Goal: Information Seeking & Learning: Learn about a topic

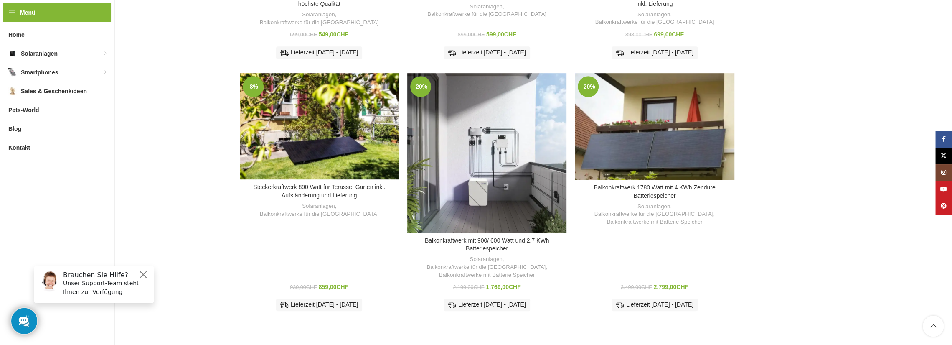
scroll to position [460, 0]
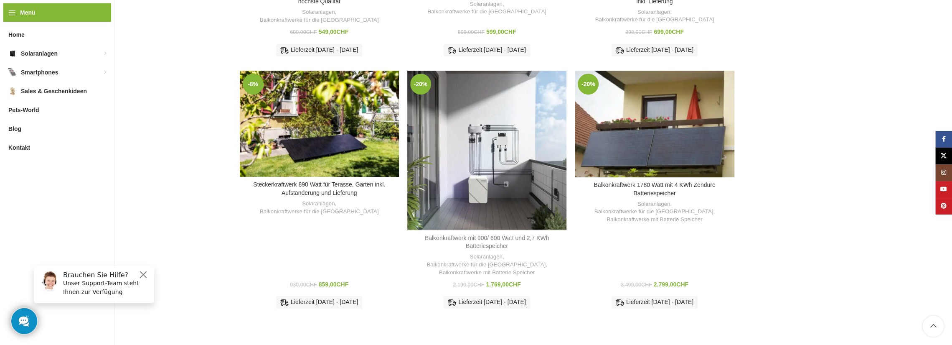
click at [493, 234] on link "Balkonkraftwerk mit 900/ 600 Watt und 2,7 KWh Batteriespeicher" at bounding box center [487, 241] width 125 height 15
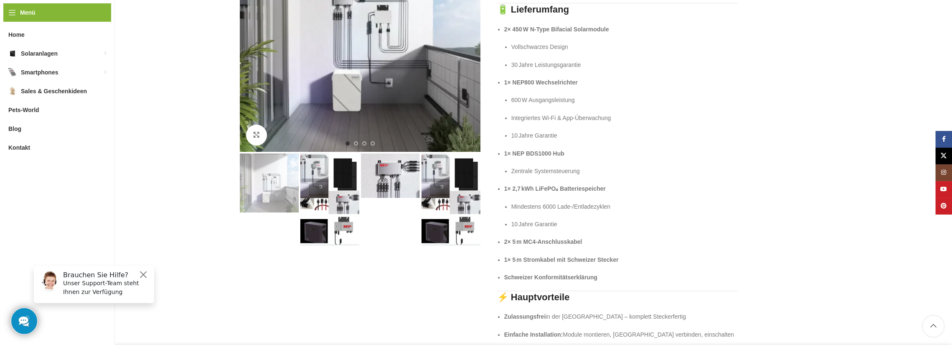
scroll to position [209, 0]
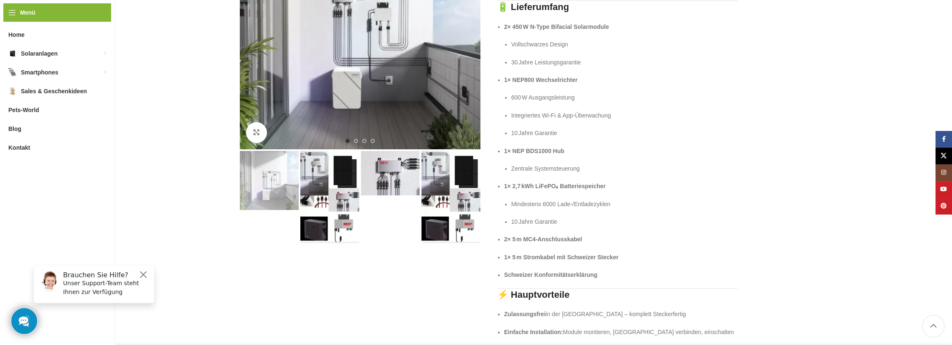
click at [342, 174] on img "2 / 4" at bounding box center [329, 197] width 59 height 92
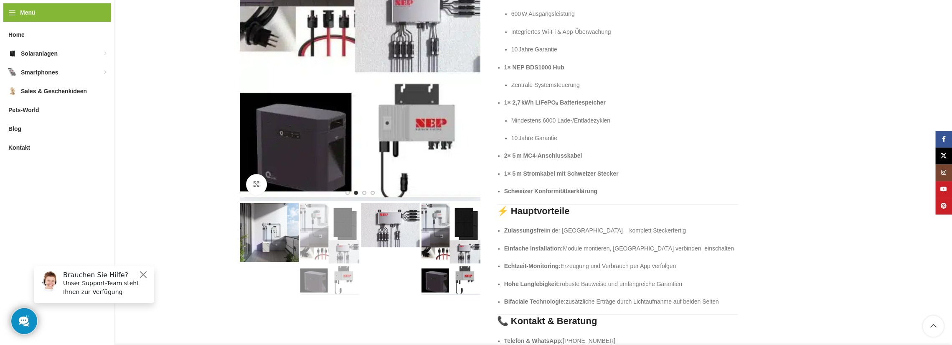
scroll to position [0, 0]
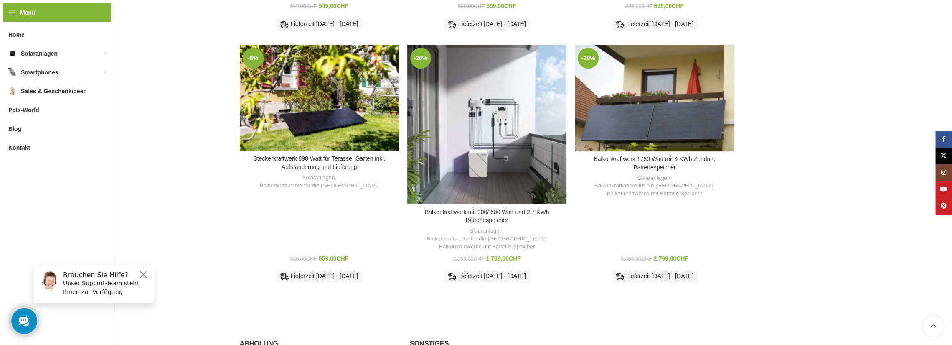
scroll to position [501, 0]
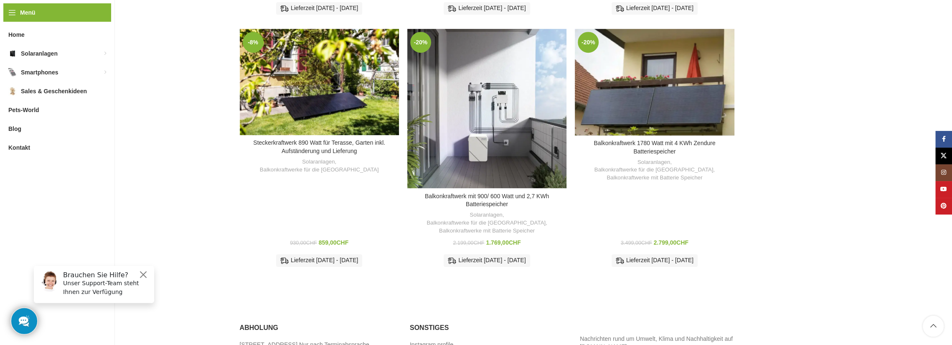
click at [672, 139] on h3 "Balkonkraftwerk 1780 Watt mit 4 KWh Zendure Batteriespeicher" at bounding box center [654, 147] width 151 height 16
click at [660, 140] on link "Balkonkraftwerk 1780 Watt mit 4 KWh Zendure Batteriespeicher" at bounding box center [655, 147] width 122 height 15
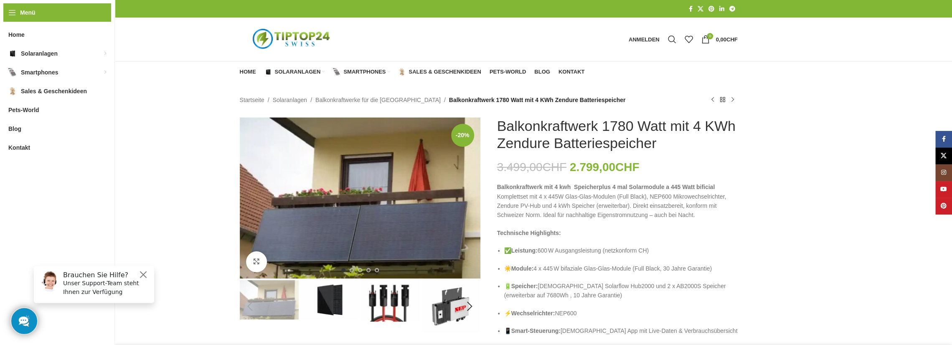
drag, startPoint x: 241, startPoint y: 0, endPoint x: 140, endPoint y: 119, distance: 157.1
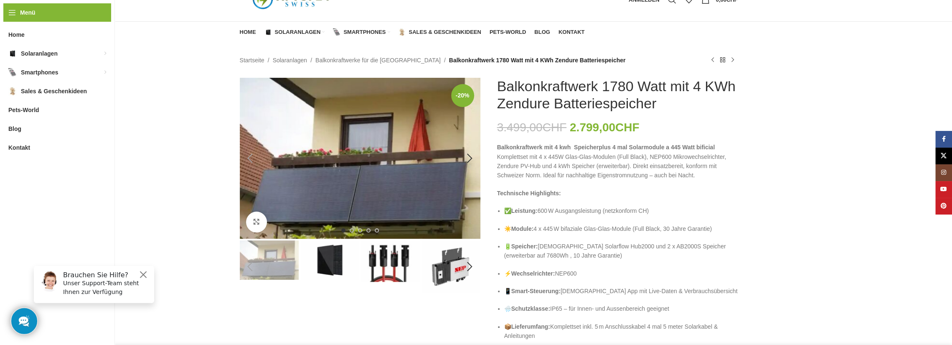
scroll to position [42, 0]
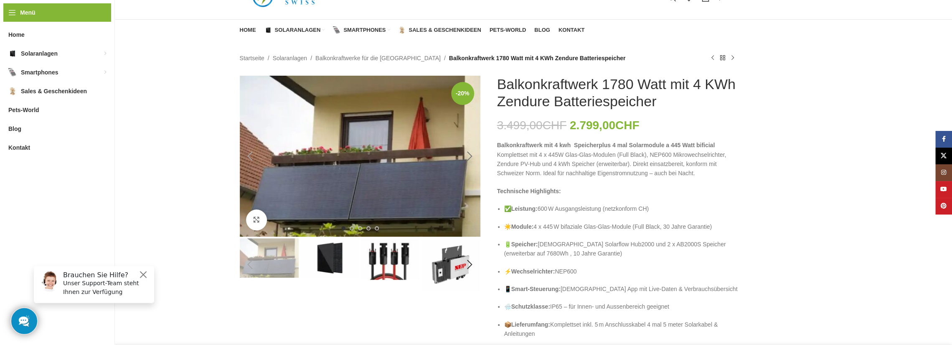
click at [470, 155] on div "Next slide" at bounding box center [470, 156] width 21 height 21
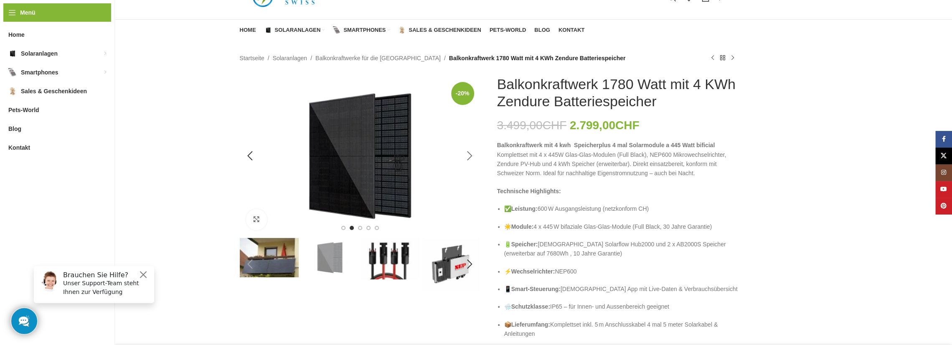
click at [470, 155] on div "Next slide" at bounding box center [470, 155] width 21 height 21
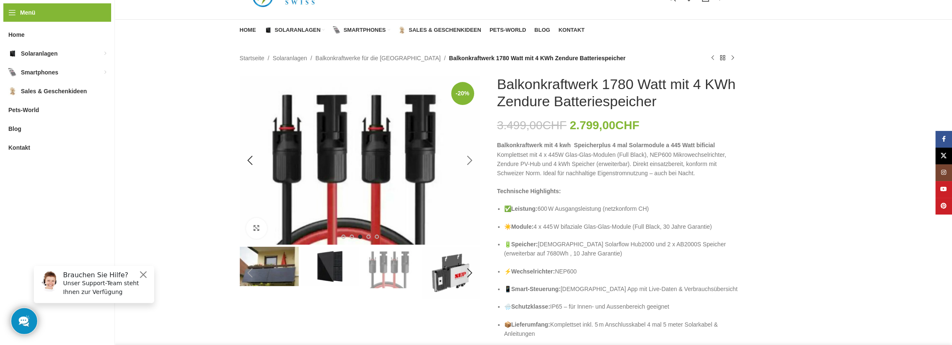
click at [469, 155] on div "Next slide" at bounding box center [470, 160] width 21 height 21
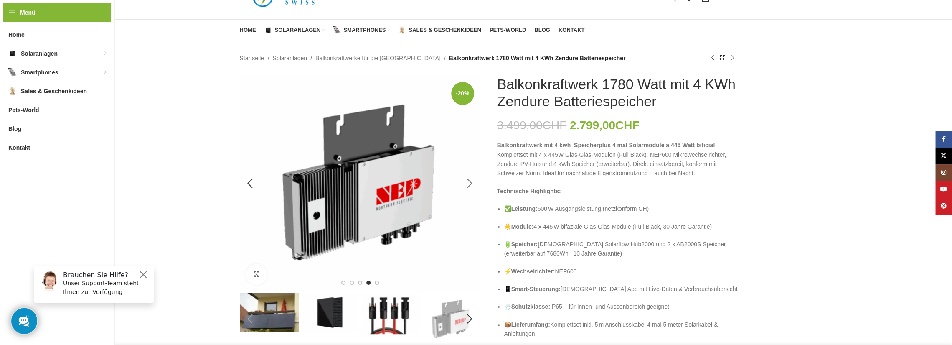
click at [469, 184] on div "Next slide" at bounding box center [470, 183] width 21 height 21
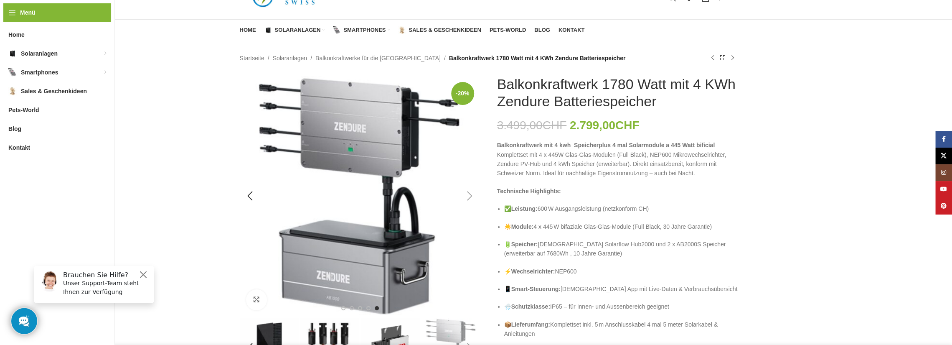
click at [470, 194] on div "Next slide" at bounding box center [470, 196] width 21 height 21
click at [469, 199] on div "Next slide" at bounding box center [470, 196] width 21 height 21
click at [470, 196] on div "Next slide" at bounding box center [470, 196] width 21 height 21
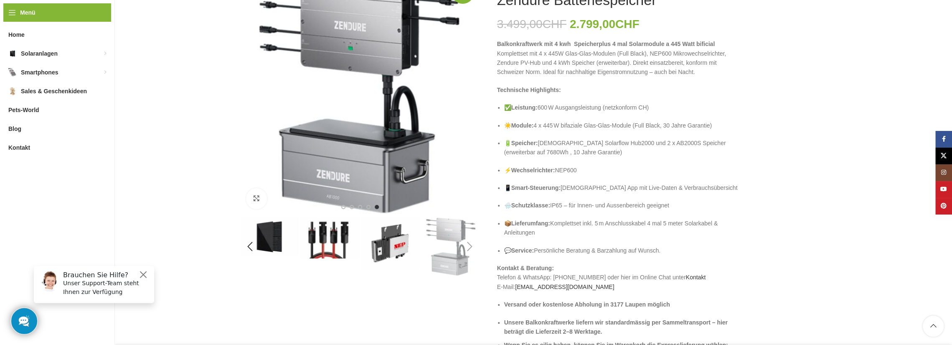
scroll to position [167, 0]
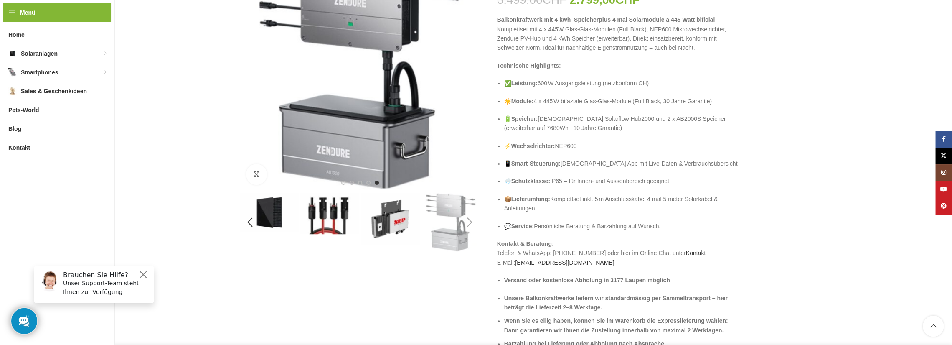
click at [262, 211] on img "2 / 5" at bounding box center [269, 212] width 59 height 39
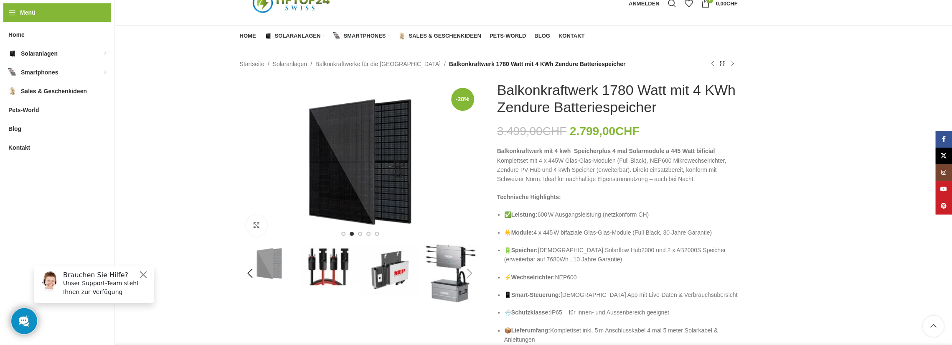
scroll to position [0, 0]
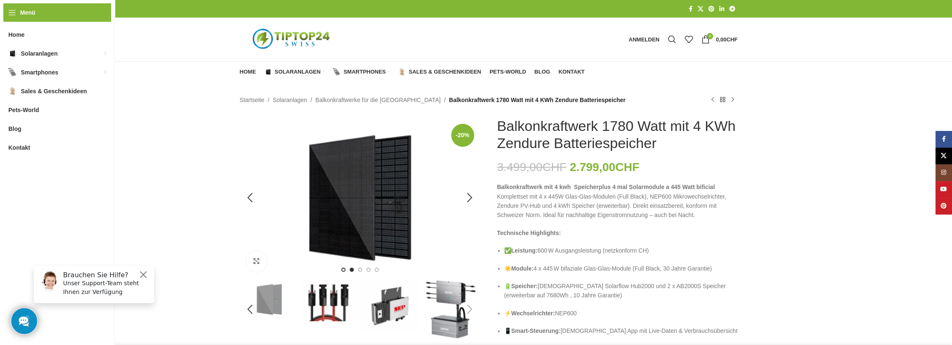
click at [343, 269] on span "Go to slide 1" at bounding box center [343, 269] width 4 height 4
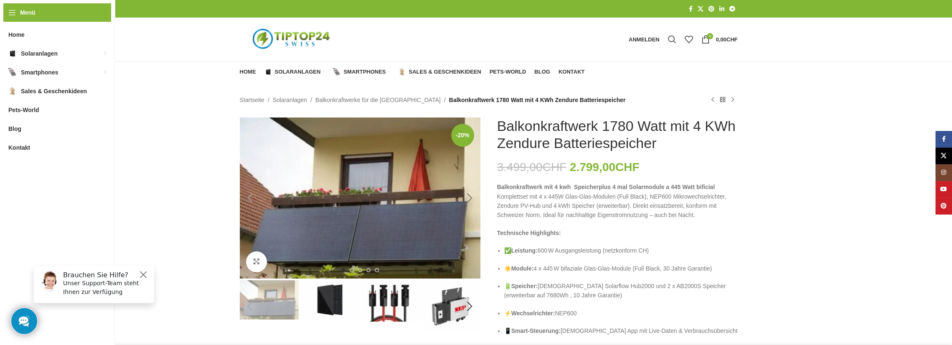
click at [470, 198] on div "Next slide" at bounding box center [470, 198] width 21 height 21
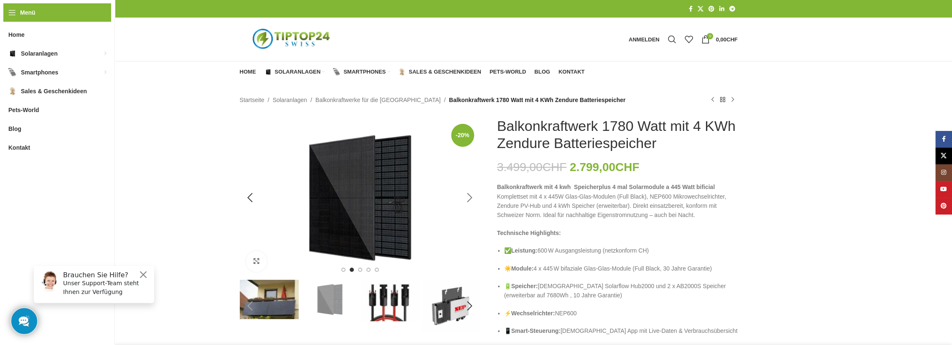
click at [470, 198] on div "Next slide" at bounding box center [470, 197] width 21 height 21
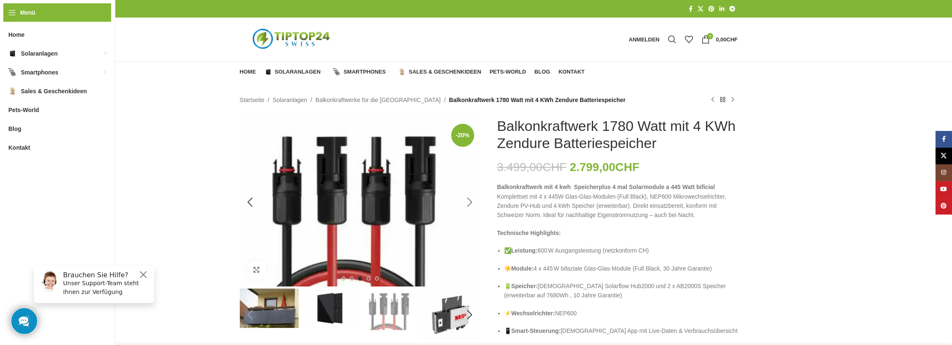
click at [470, 198] on div "Next slide" at bounding box center [470, 202] width 21 height 21
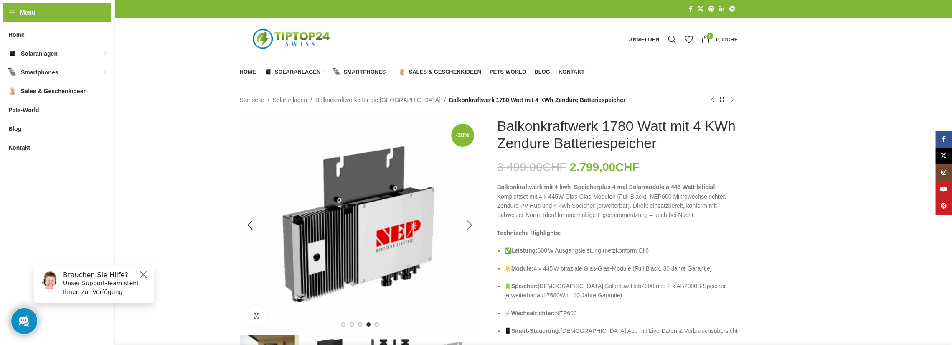
click at [472, 229] on div "Next slide" at bounding box center [470, 225] width 21 height 21
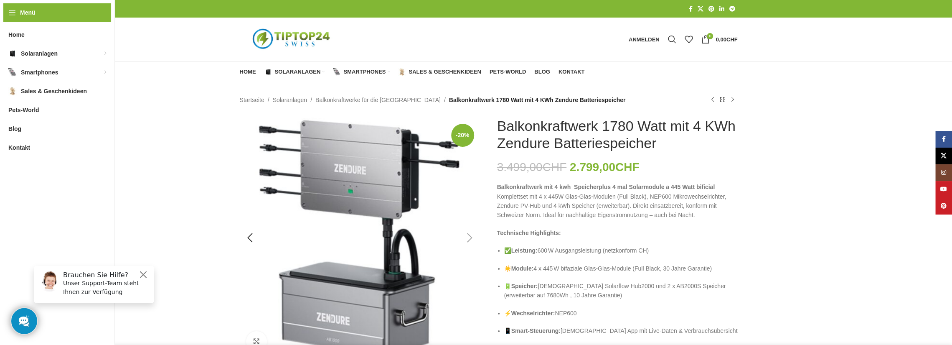
click at [469, 235] on div "Next slide" at bounding box center [470, 237] width 21 height 21
click at [469, 238] on div "Next slide" at bounding box center [470, 237] width 21 height 21
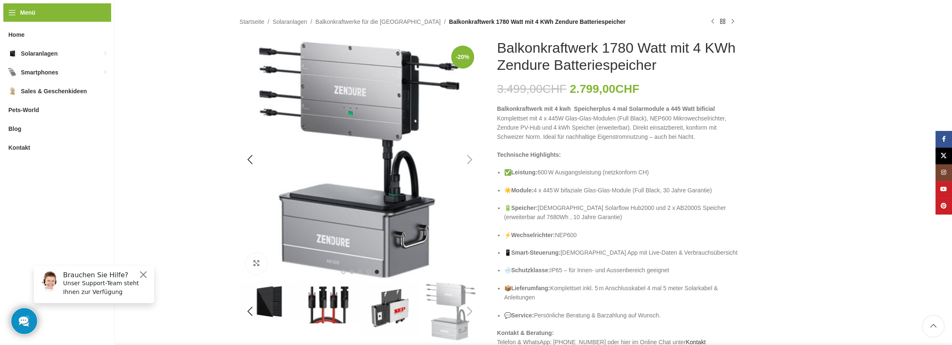
scroll to position [84, 0]
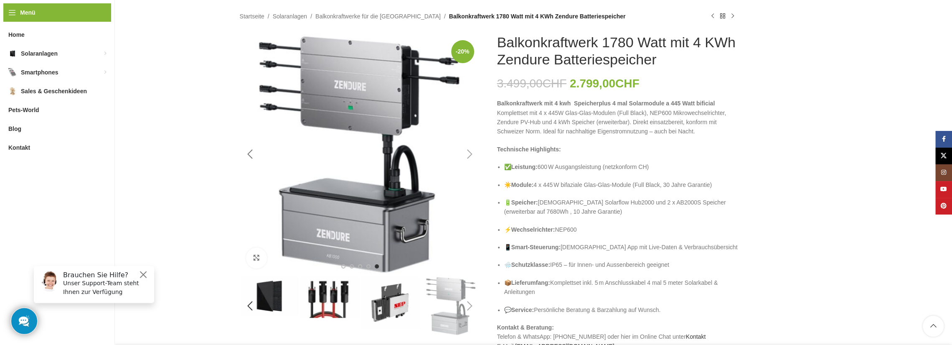
click at [251, 157] on div "Previous slide" at bounding box center [250, 154] width 21 height 21
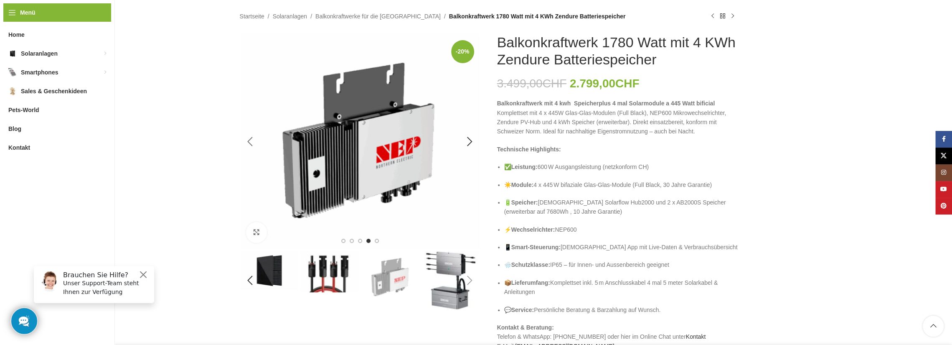
click at [252, 142] on div "Previous slide" at bounding box center [250, 141] width 21 height 21
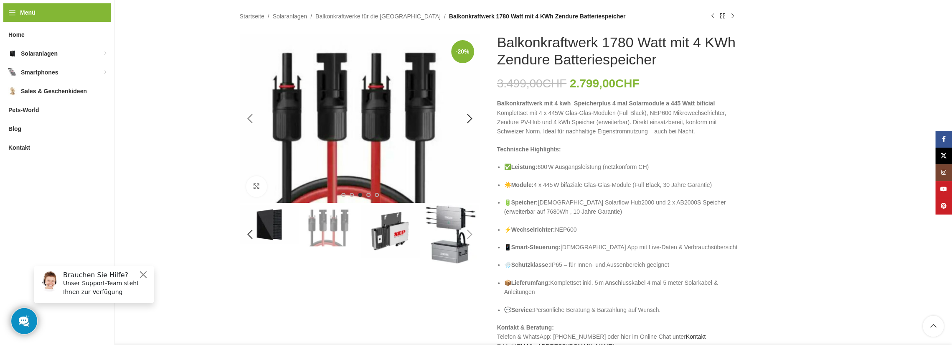
click at [251, 117] on div "Previous slide" at bounding box center [250, 118] width 21 height 21
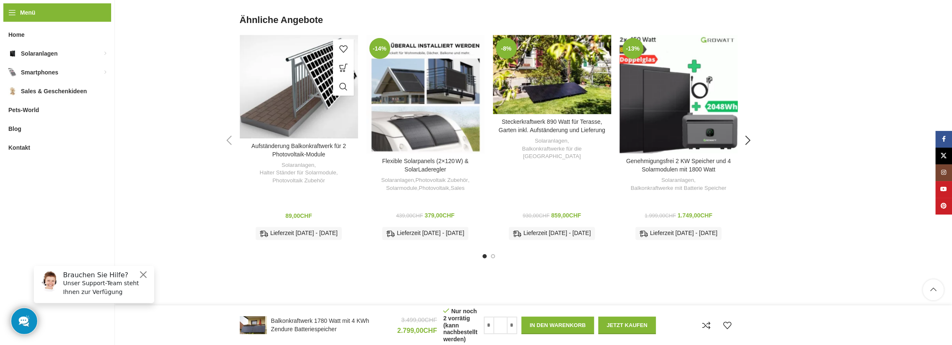
scroll to position [2115, 0]
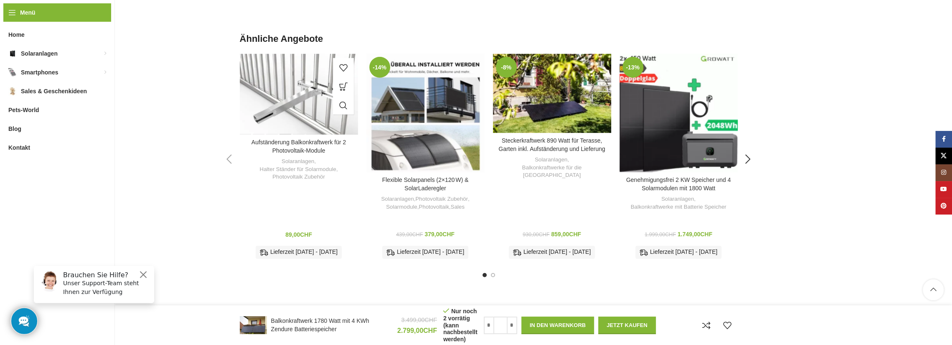
click at [290, 111] on div "Aufständerung Balkonkraftwerk für 2 Photovoltaik-Module" at bounding box center [285, 94] width 13 height 81
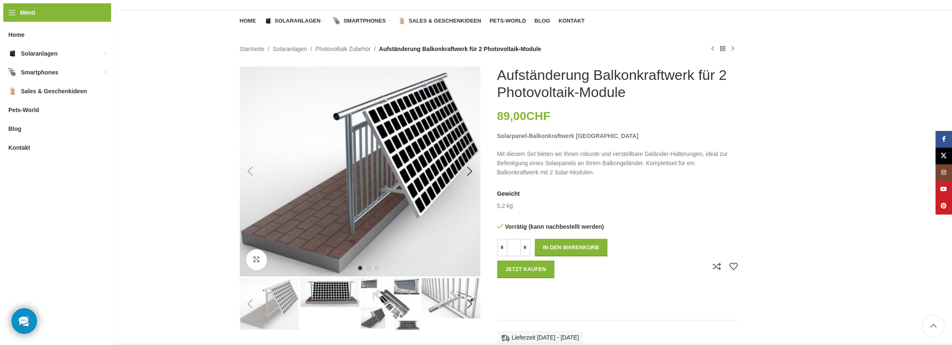
scroll to position [167, 0]
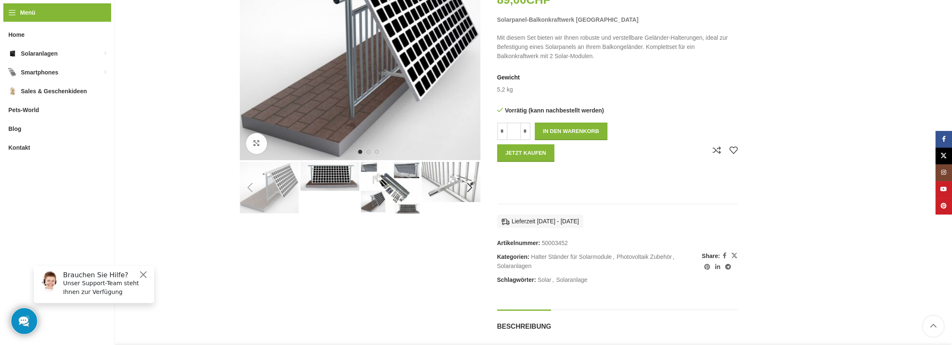
click at [336, 183] on img "2 / 9" at bounding box center [329, 176] width 59 height 29
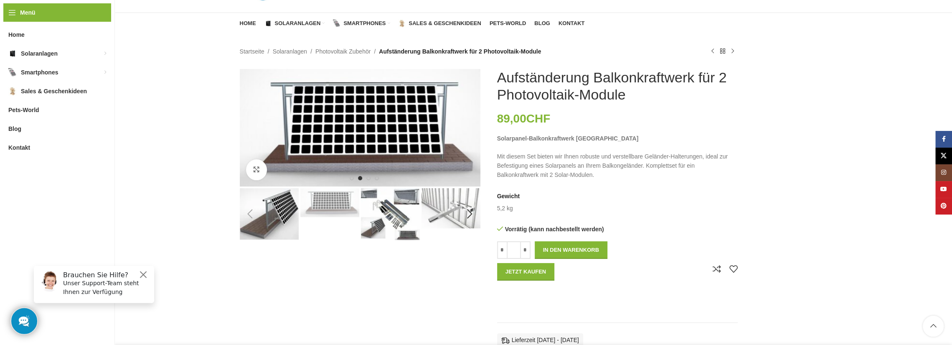
scroll to position [42, 0]
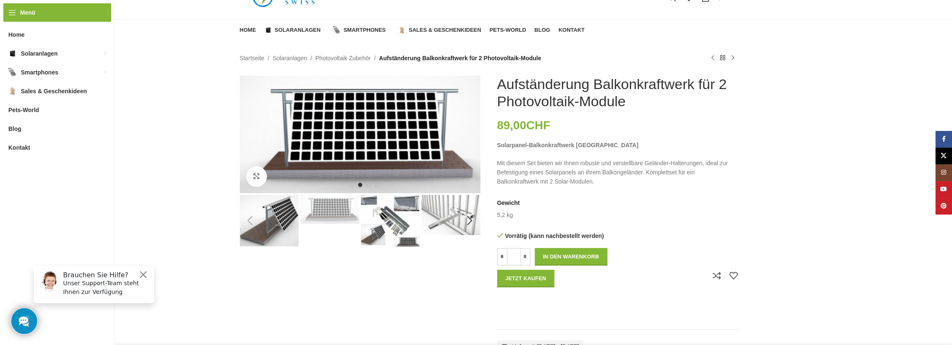
click at [370, 206] on img "3 / 9" at bounding box center [390, 221] width 59 height 52
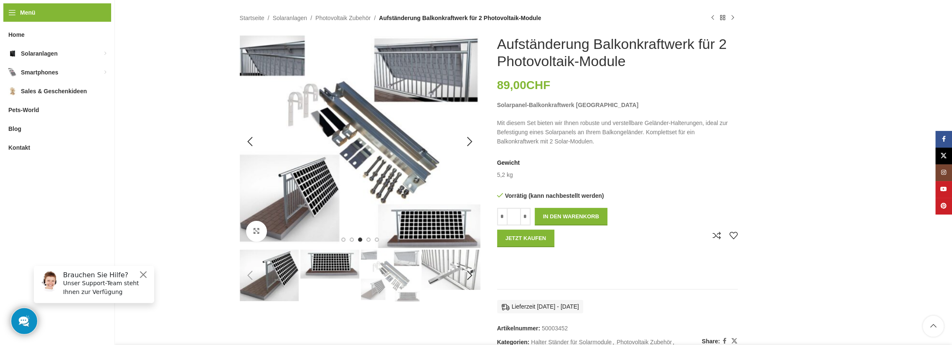
scroll to position [84, 0]
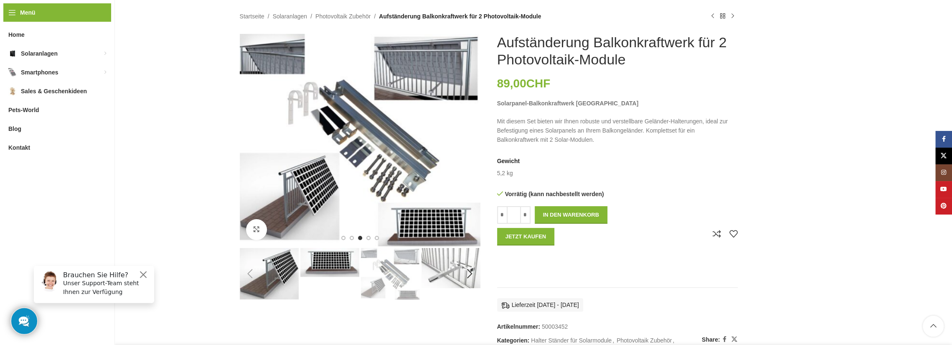
click at [447, 277] on img "4 / 9" at bounding box center [451, 268] width 59 height 40
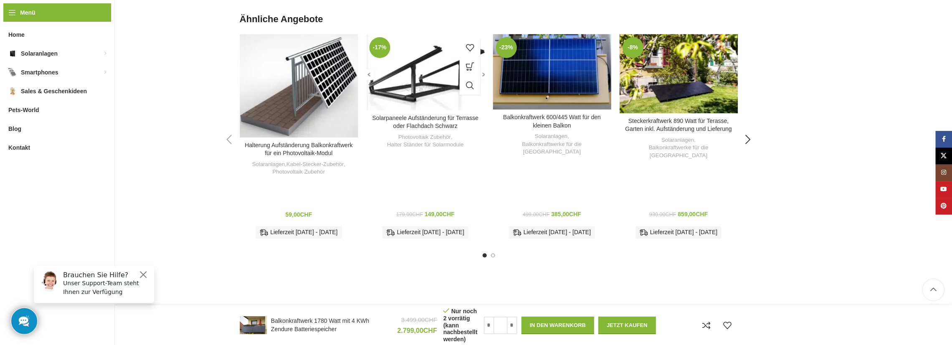
click at [407, 93] on img "Solarpaneele Aufständerung für Terrasse oder Flachdach Schwarz" at bounding box center [425, 72] width 118 height 76
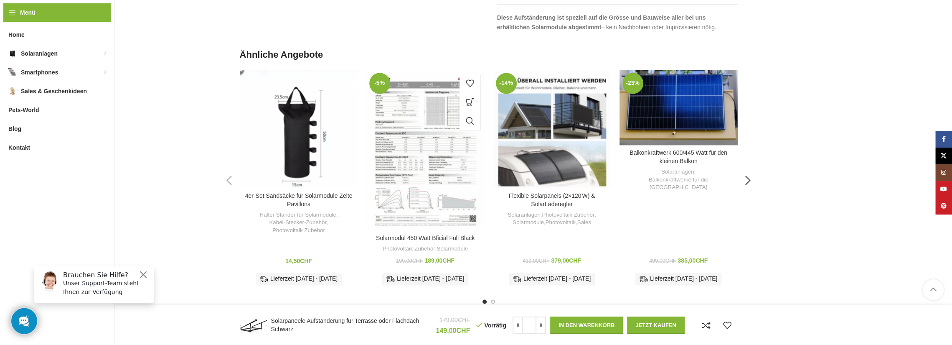
scroll to position [961, 0]
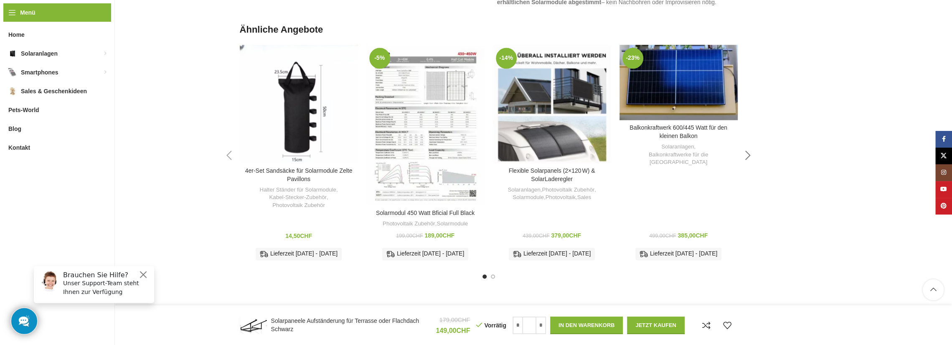
click at [749, 156] on div "Next slide" at bounding box center [748, 155] width 21 height 21
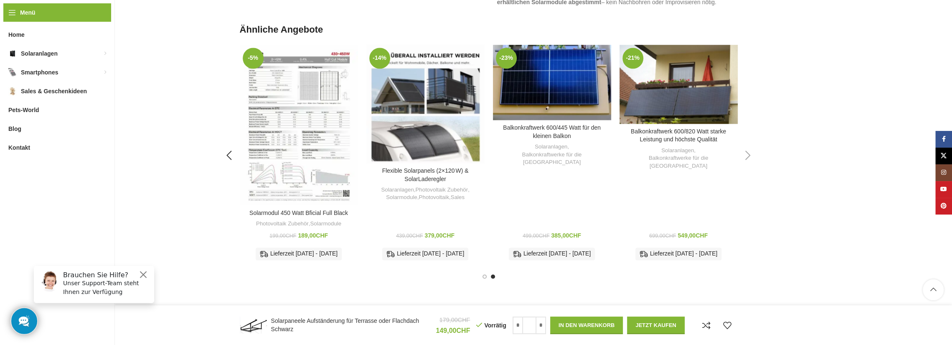
click at [746, 157] on div "Next slide" at bounding box center [748, 155] width 21 height 21
click at [747, 155] on div "Next slide" at bounding box center [748, 155] width 21 height 21
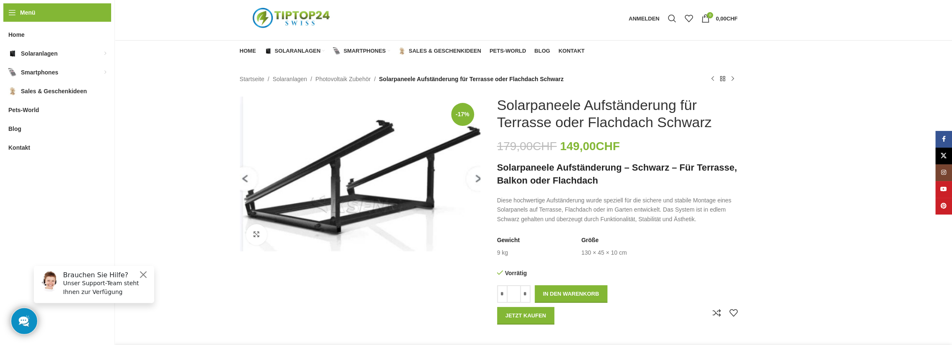
scroll to position [0, 0]
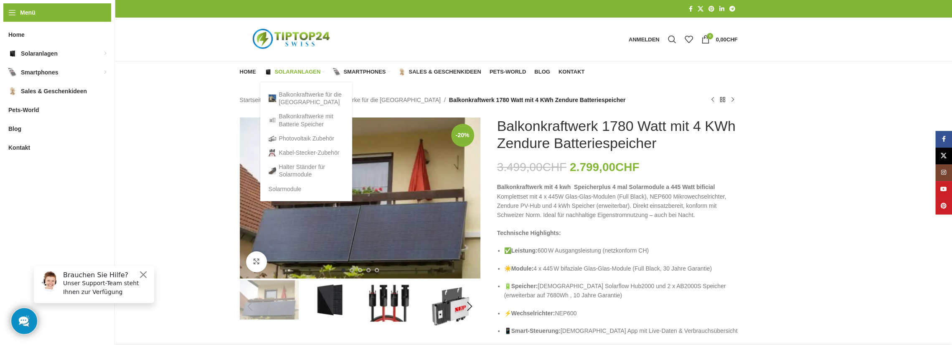
click at [296, 72] on span "Solaranlagen" at bounding box center [298, 72] width 46 height 7
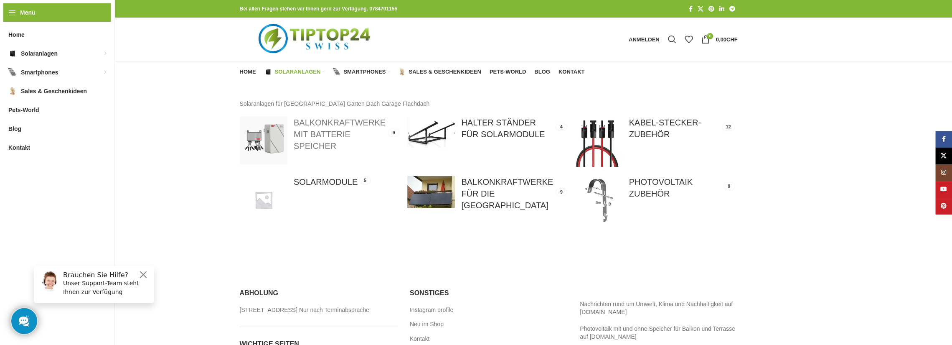
click at [314, 138] on link at bounding box center [319, 141] width 159 height 48
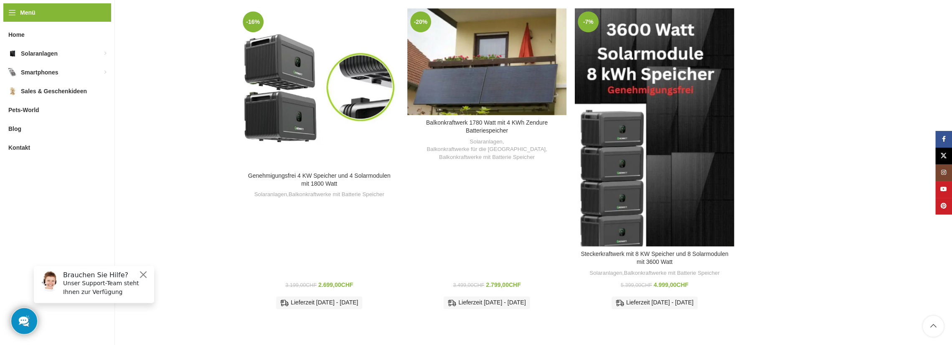
scroll to position [669, 0]
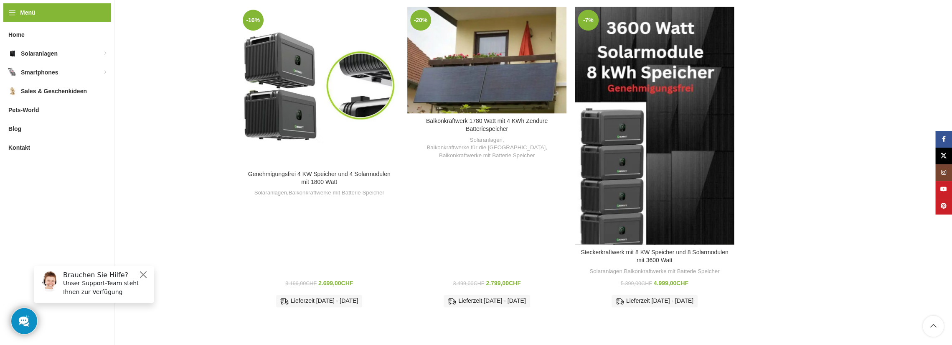
click at [693, 178] on div "-7% Zum Vergleich hinzufügen Steckerkraftwerk mit 8 KW Speicher und 8 Solarmodu…" at bounding box center [654, 160] width 159 height 307
click at [691, 249] on link "Steckerkraftwerk mit 8 KW Speicher und 8 Solarmodulen mit 3600 Watt" at bounding box center [654, 256] width 147 height 15
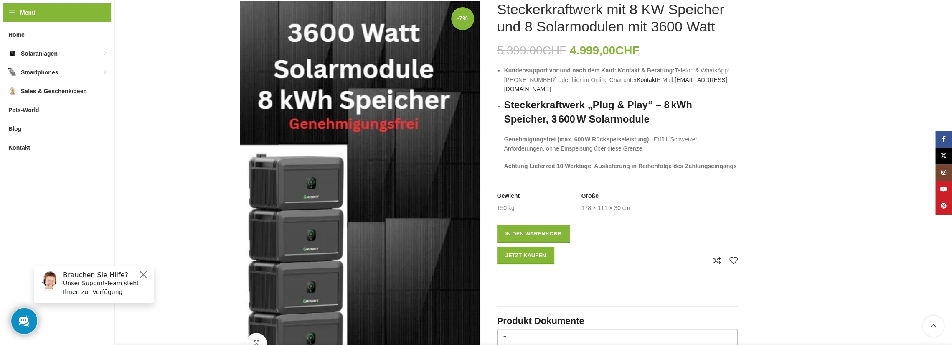
scroll to position [251, 0]
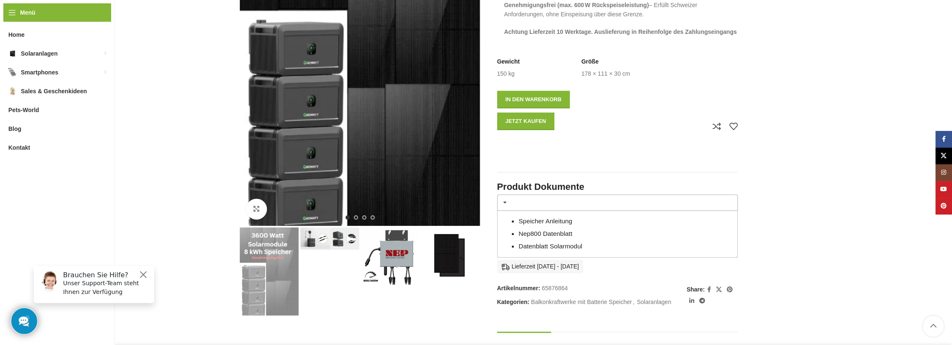
click at [323, 247] on img "2 / 4" at bounding box center [329, 238] width 59 height 22
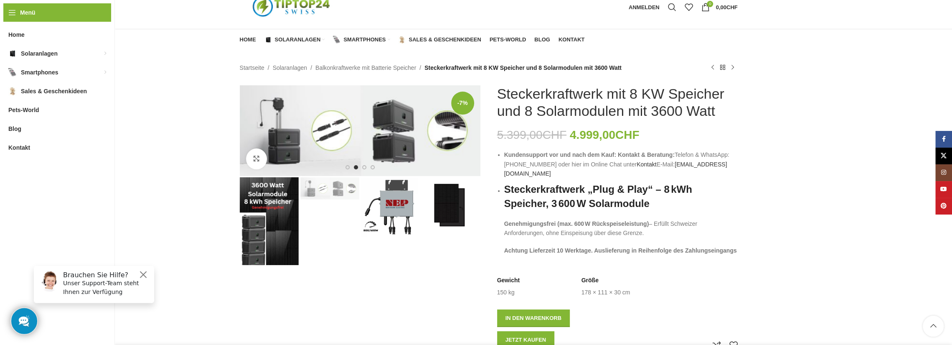
scroll to position [0, 0]
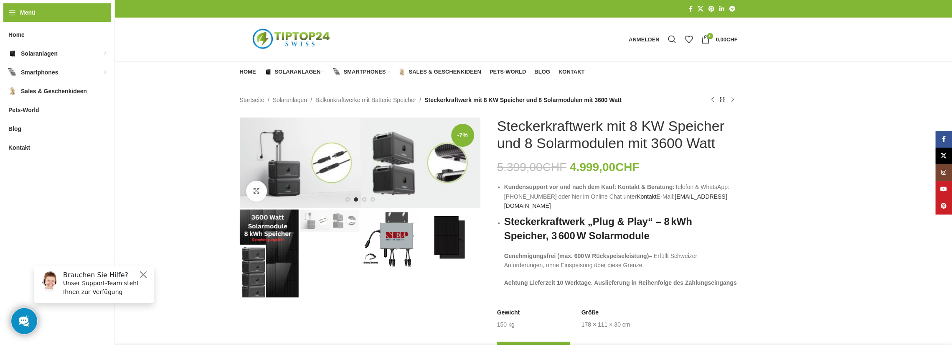
click at [394, 243] on img "3 / 4" at bounding box center [390, 238] width 59 height 59
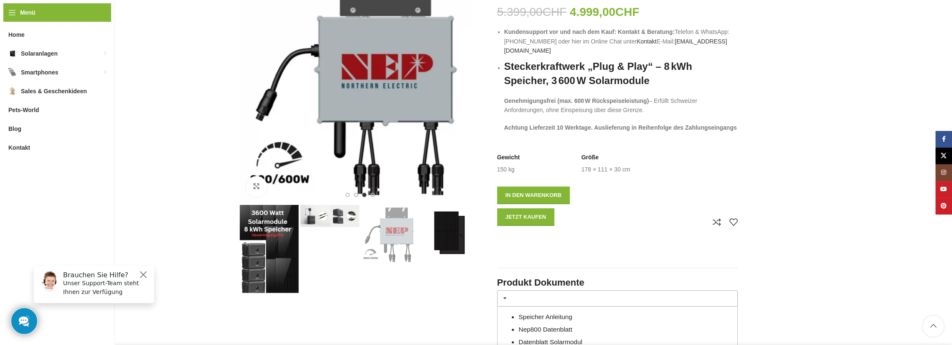
scroll to position [167, 0]
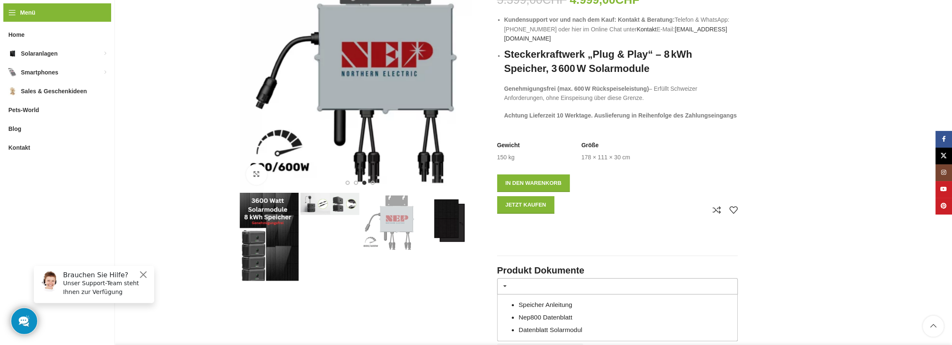
click at [450, 233] on img "4 / 4" at bounding box center [451, 222] width 59 height 59
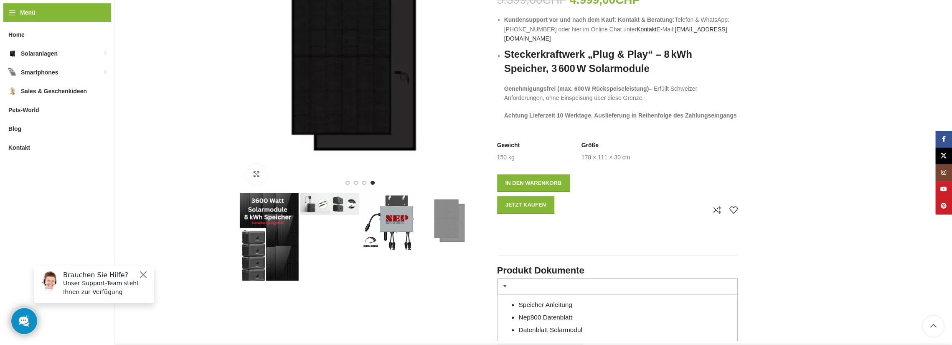
click at [270, 219] on img "1 / 4" at bounding box center [269, 237] width 59 height 88
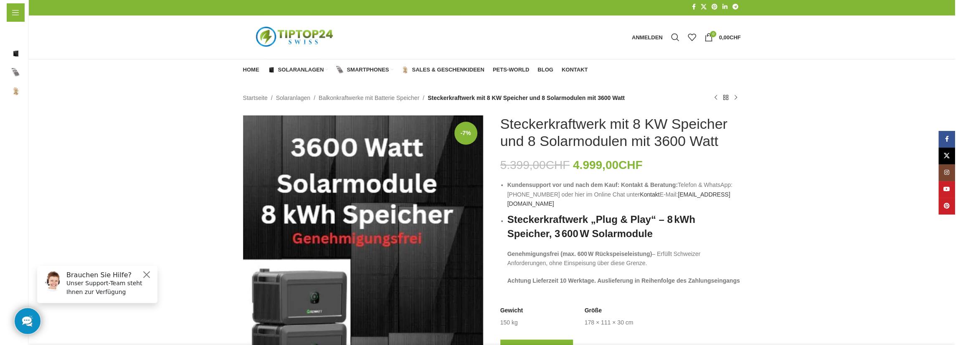
scroll to position [0, 0]
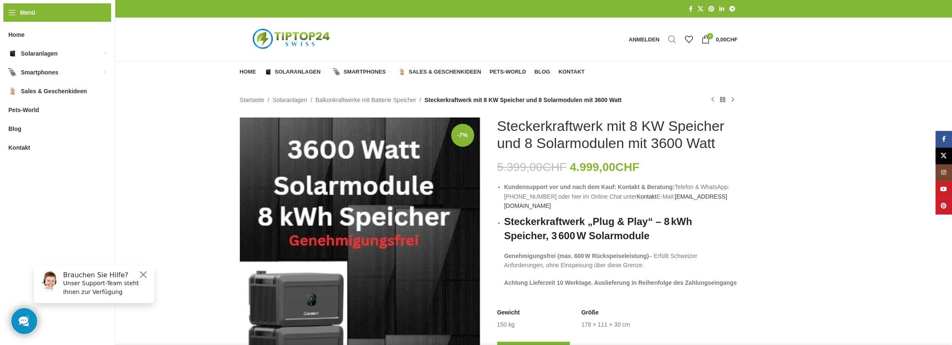
click at [669, 37] on span "Suche" at bounding box center [672, 39] width 8 height 8
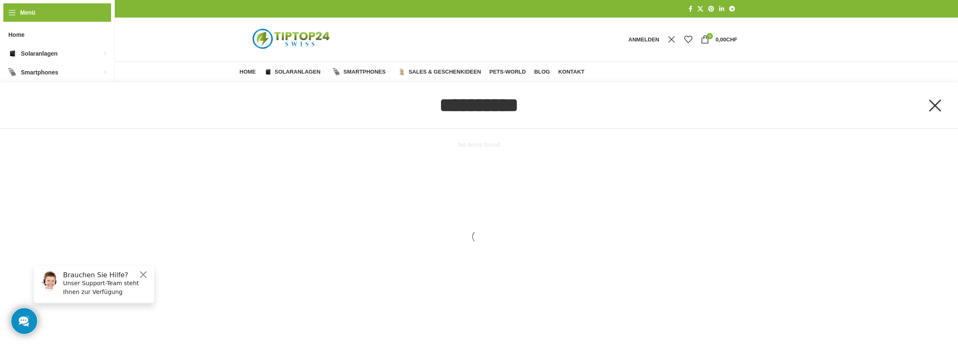
type input "**********"
click button "Suche" at bounding box center [0, 0] width 0 height 0
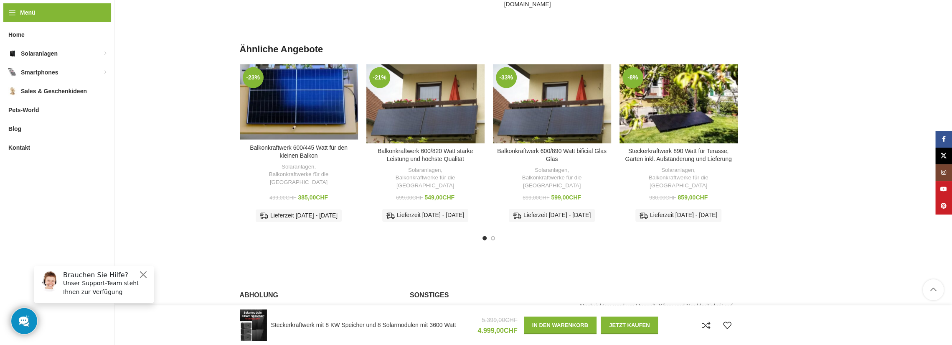
scroll to position [1583, 0]
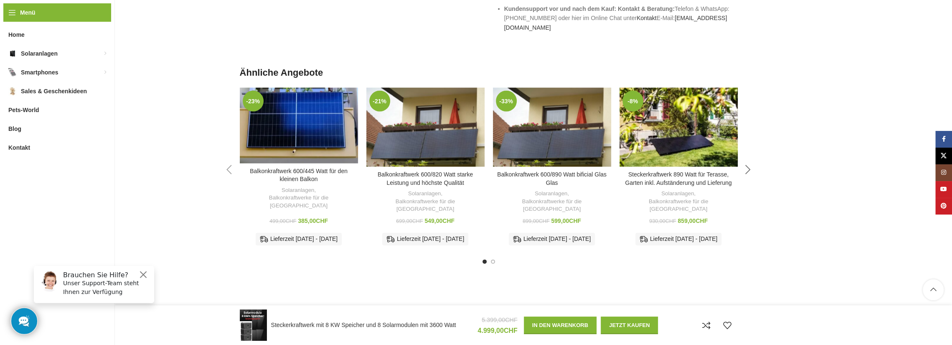
click at [747, 159] on div "Next slide" at bounding box center [748, 169] width 21 height 21
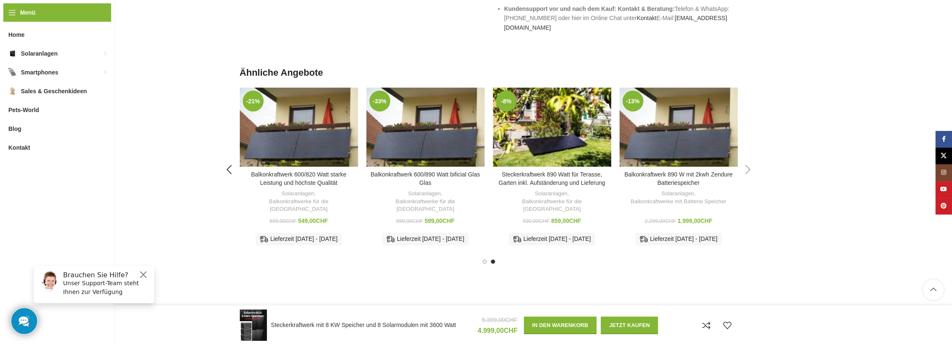
click at [747, 159] on div "Next slide" at bounding box center [748, 169] width 21 height 21
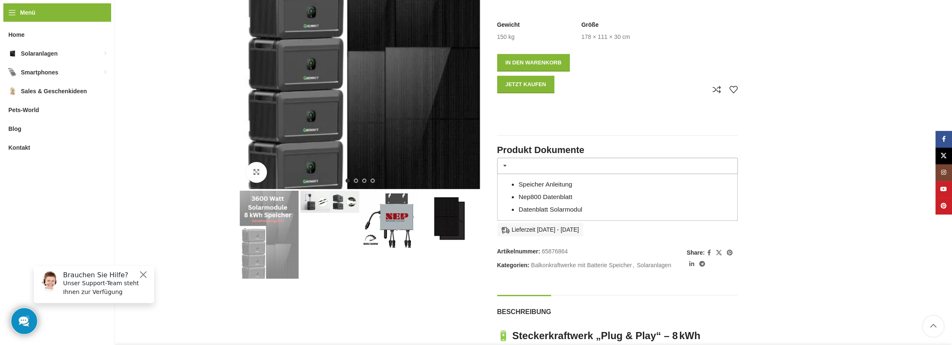
scroll to position [0, 0]
